Goal: Information Seeking & Learning: Learn about a topic

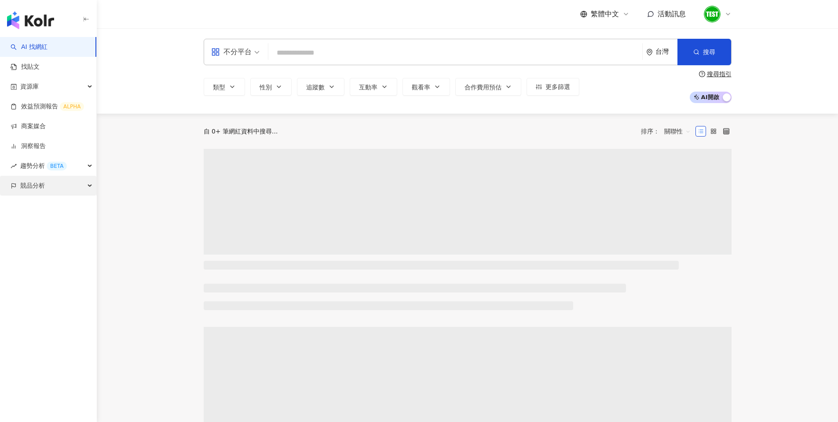
click at [36, 192] on span "競品分析" at bounding box center [32, 186] width 25 height 20
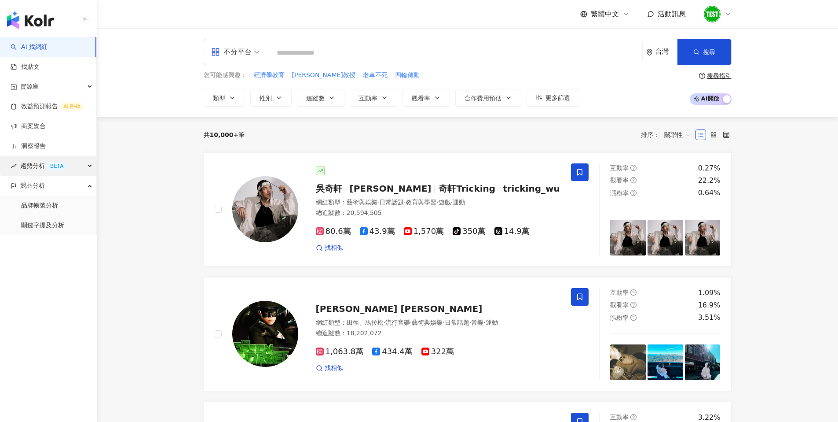
click at [31, 160] on span "趨勢分析 BETA" at bounding box center [43, 166] width 47 height 20
click at [50, 225] on link "社群帳號排行" at bounding box center [39, 225] width 37 height 9
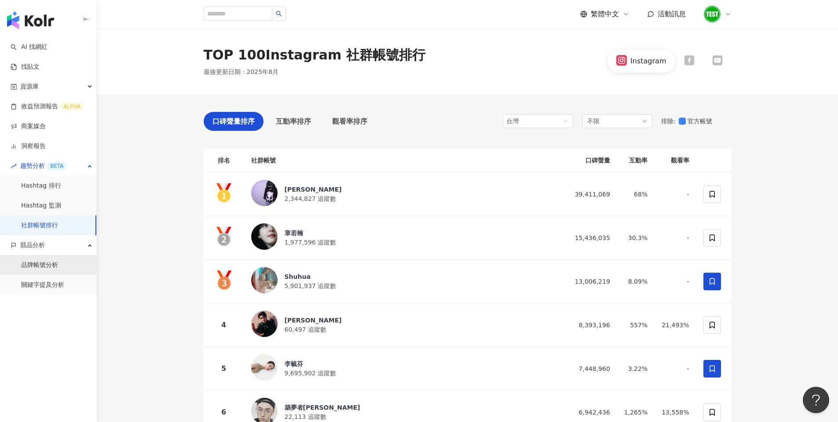
click at [47, 267] on link "品牌帳號分析" at bounding box center [39, 264] width 37 height 9
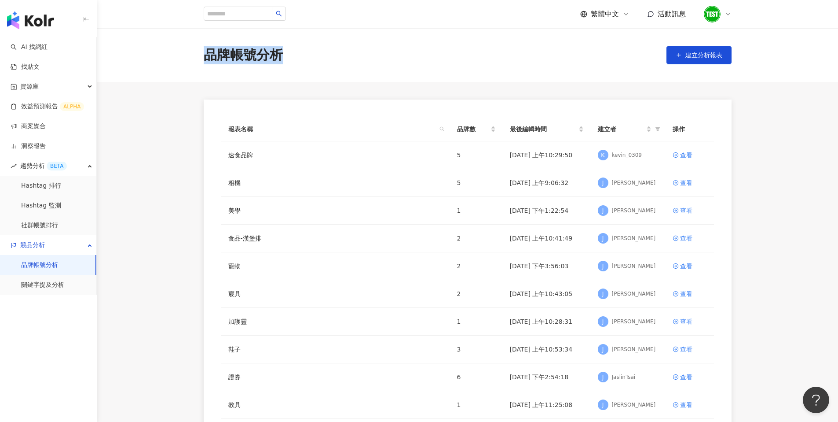
drag, startPoint x: 291, startPoint y: 61, endPoint x: 204, endPoint y: 56, distance: 86.8
click at [204, 56] on div "品牌帳號分析 建立分析報表" at bounding box center [467, 55] width 563 height 18
copy div "品牌帳號分析"
click at [41, 285] on link "關鍵字提及分析" at bounding box center [42, 284] width 43 height 9
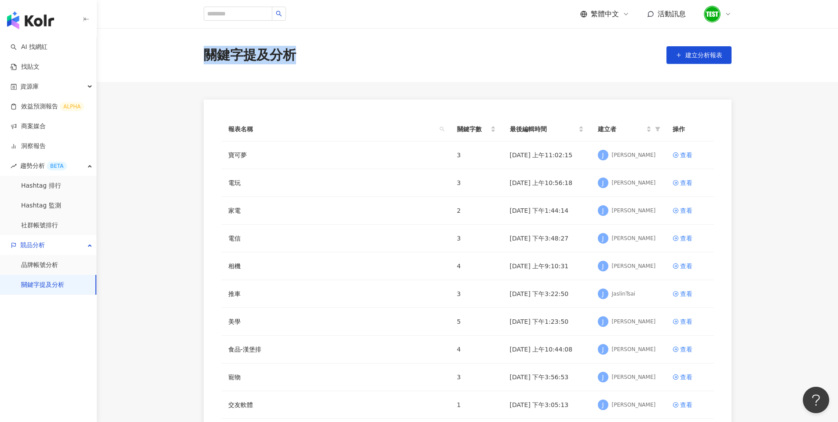
drag, startPoint x: 306, startPoint y: 55, endPoint x: 210, endPoint y: 54, distance: 96.4
click at [210, 54] on div "關鍵字提及分析 建立分析報表" at bounding box center [467, 55] width 563 height 18
copy div "關鍵字提及分析"
click at [44, 268] on link "品牌帳號分析" at bounding box center [39, 264] width 37 height 9
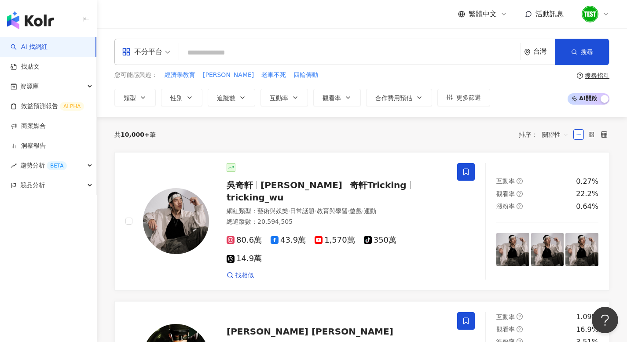
click at [594, 11] on img at bounding box center [590, 14] width 17 height 17
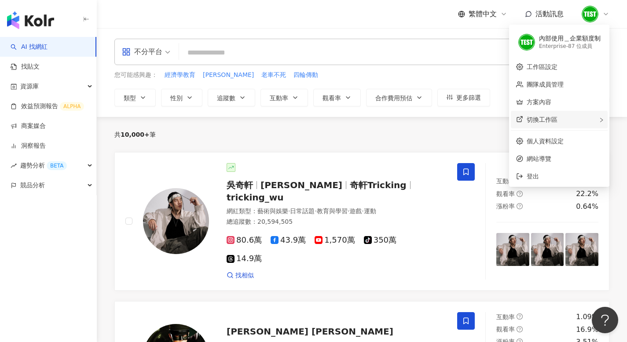
click at [565, 120] on div "切換工作區" at bounding box center [559, 120] width 97 height 18
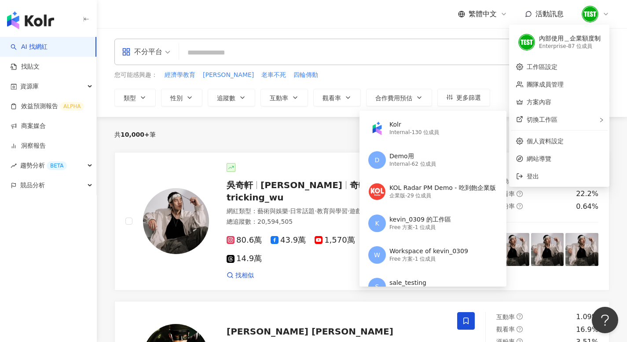
click at [206, 132] on div "共 10,000+ 筆 排序： 關聯性" at bounding box center [361, 135] width 495 height 14
